Goal: Information Seeking & Learning: Learn about a topic

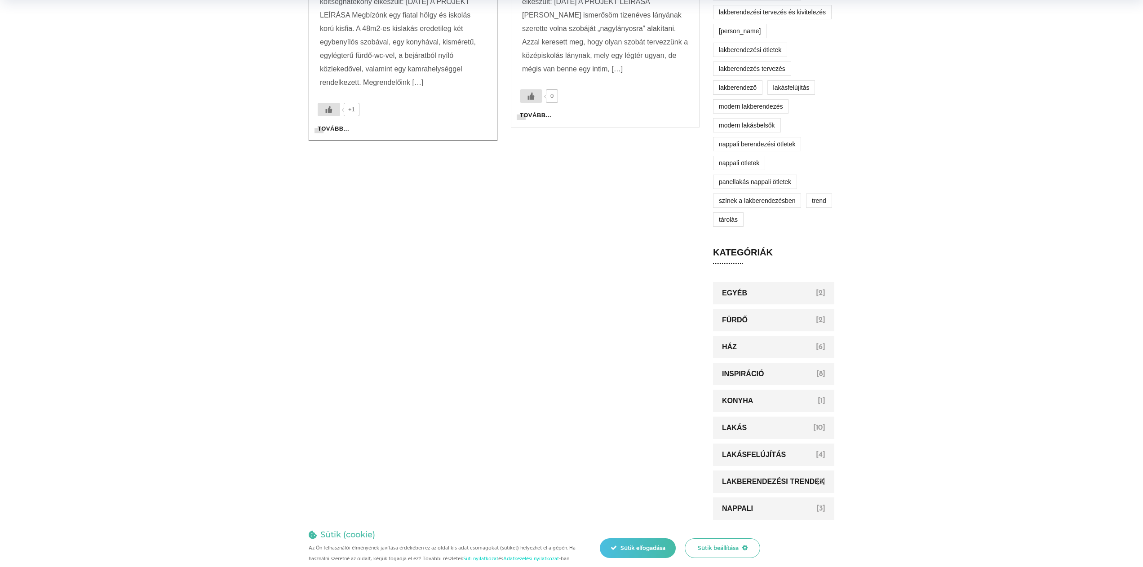
scroll to position [269, 0]
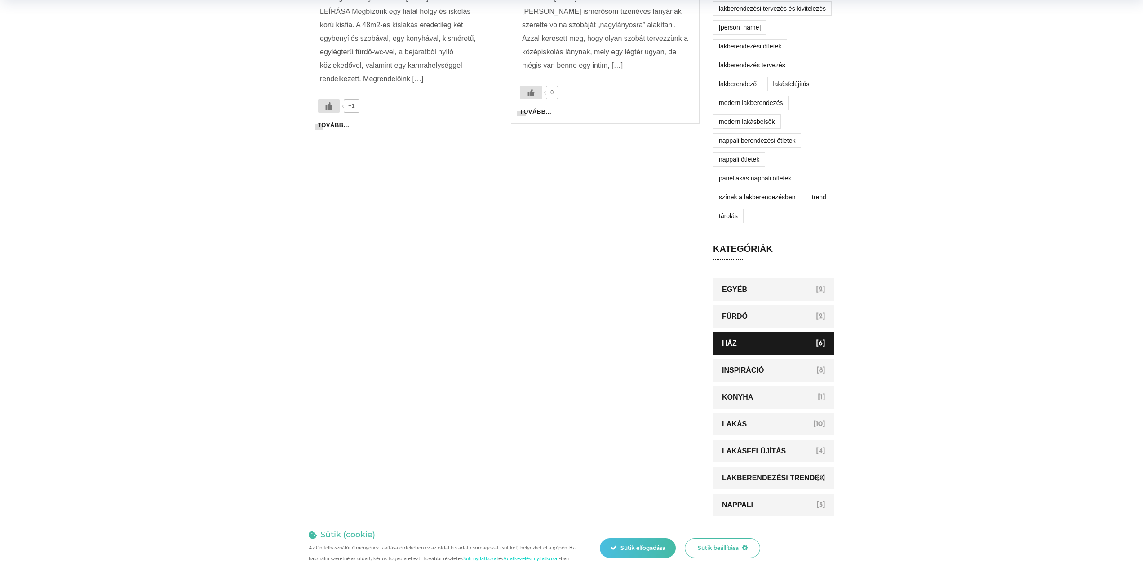
click at [748, 348] on link "Ház" at bounding box center [773, 343] width 121 height 22
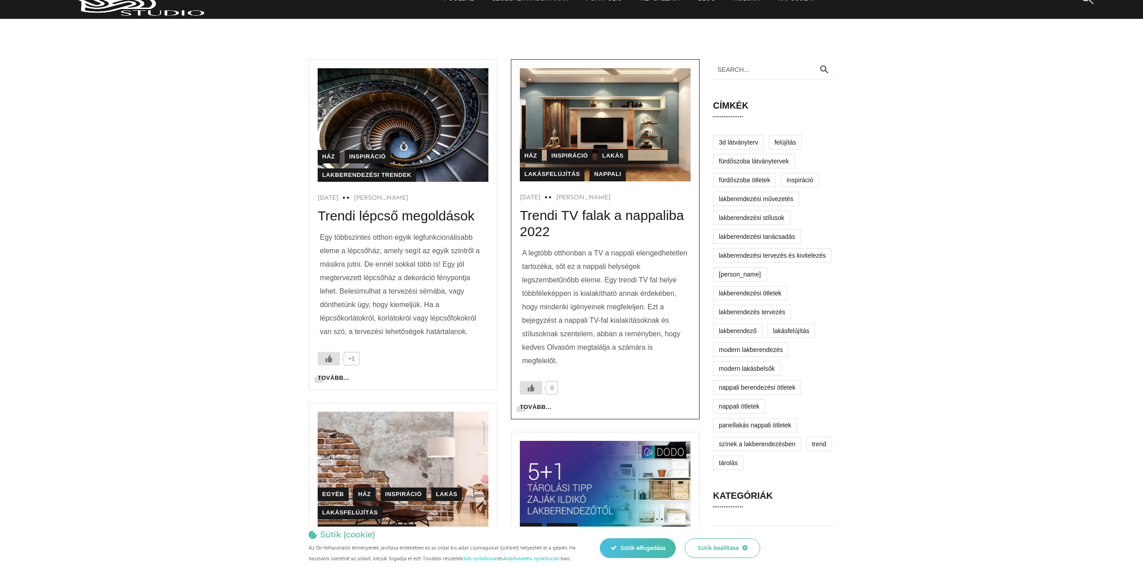
scroll to position [21, 0]
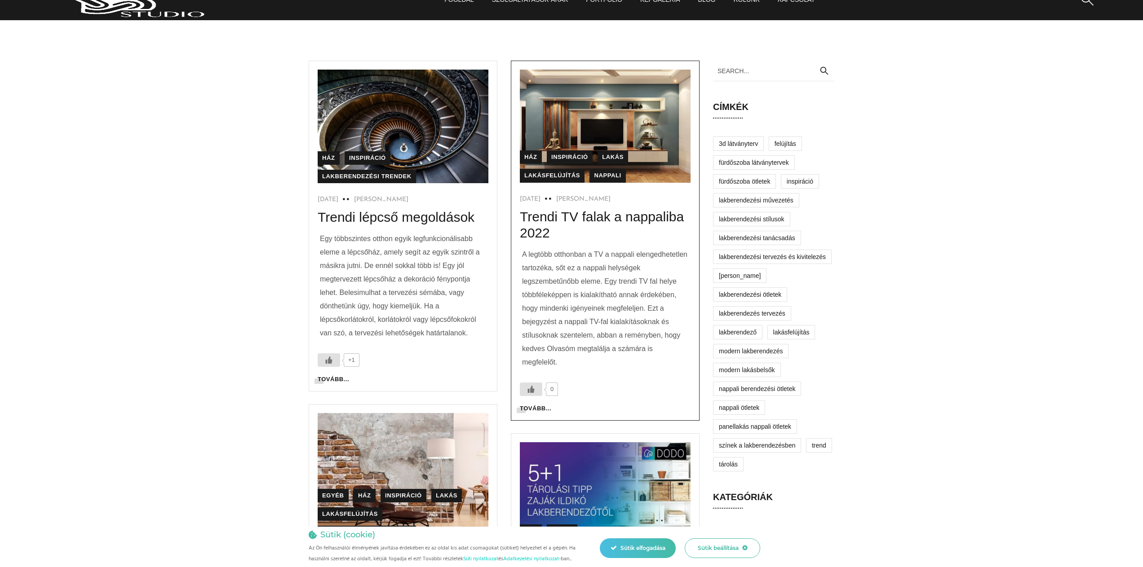
click at [637, 132] on img at bounding box center [605, 126] width 171 height 113
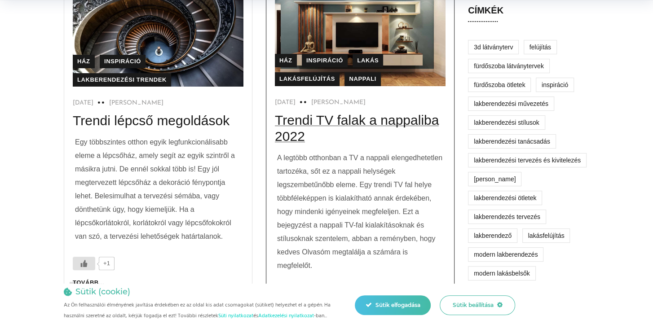
scroll to position [117, 0]
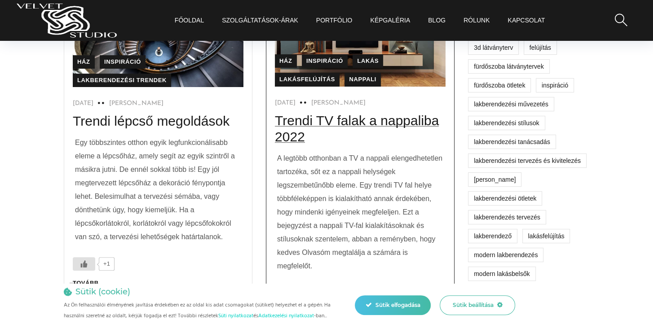
click at [300, 121] on link "Trendi TV falak a nappaliba 2022" at bounding box center [357, 128] width 164 height 31
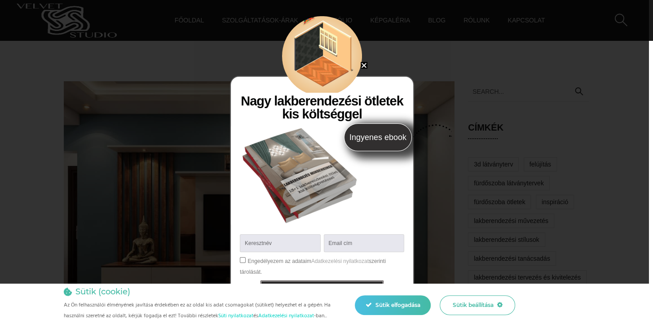
click at [363, 64] on icon "Close" at bounding box center [364, 65] width 7 height 7
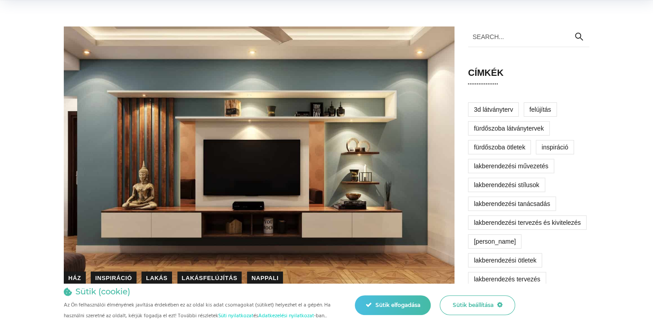
scroll to position [67, 0]
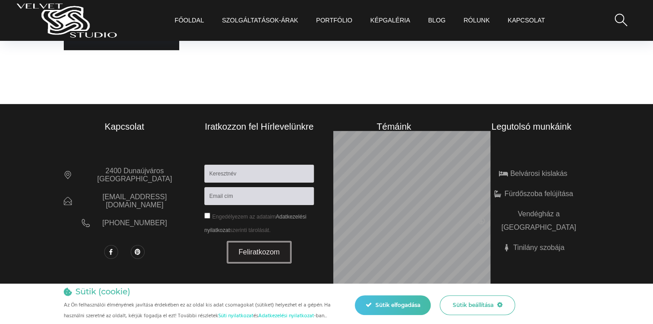
scroll to position [4228, 0]
click at [335, 18] on link "Portfólio" at bounding box center [334, 20] width 36 height 41
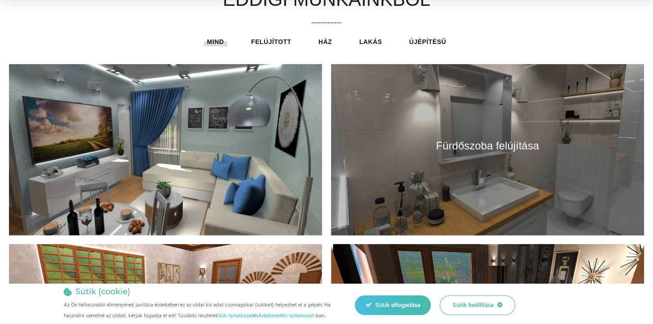
scroll to position [1592, 0]
